Goal: Task Accomplishment & Management: Manage account settings

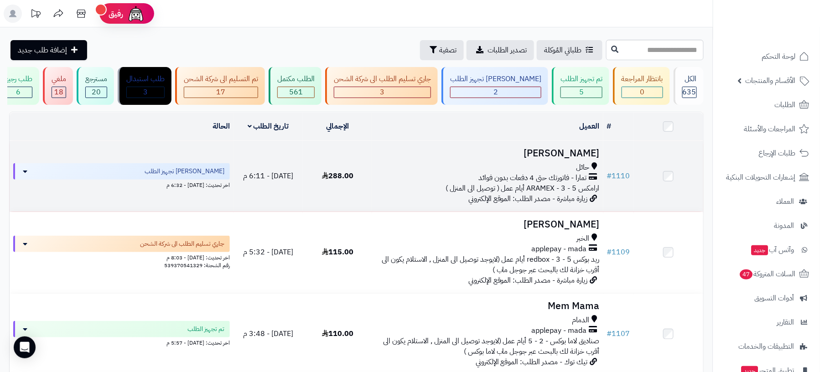
click at [529, 205] on td "نوف عبدالله الشمري الشمري حائل تمارا - فاتورتك حتى 4 دفعات بدون فوائد ارامكس AR…" at bounding box center [487, 176] width 231 height 71
click at [524, 190] on span "ارامكس ARAMEX - 3 - 5 أيام عمل ( توصيل الى المنزل )" at bounding box center [523, 188] width 154 height 11
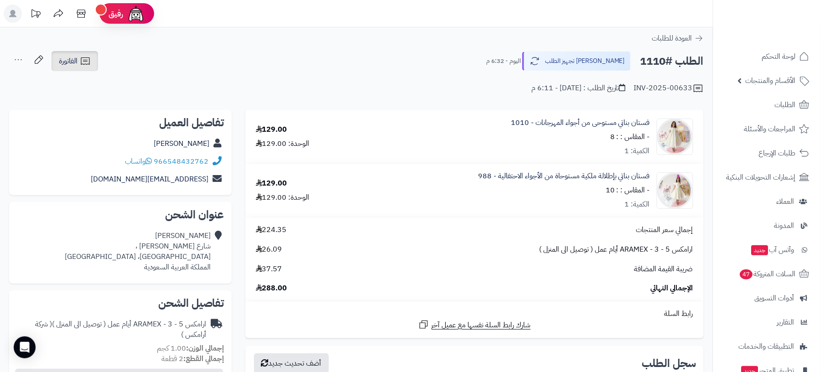
click at [79, 62] on link "الفاتورة" at bounding box center [75, 61] width 47 height 20
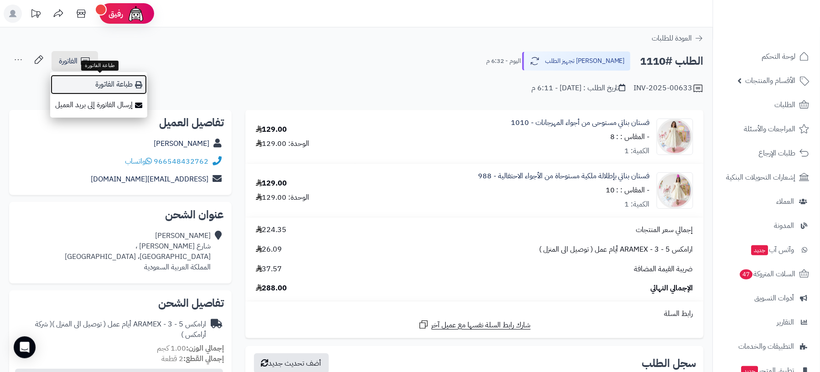
click at [90, 77] on link "طباعة الفاتورة" at bounding box center [98, 84] width 97 height 21
